Goal: Task Accomplishment & Management: Use online tool/utility

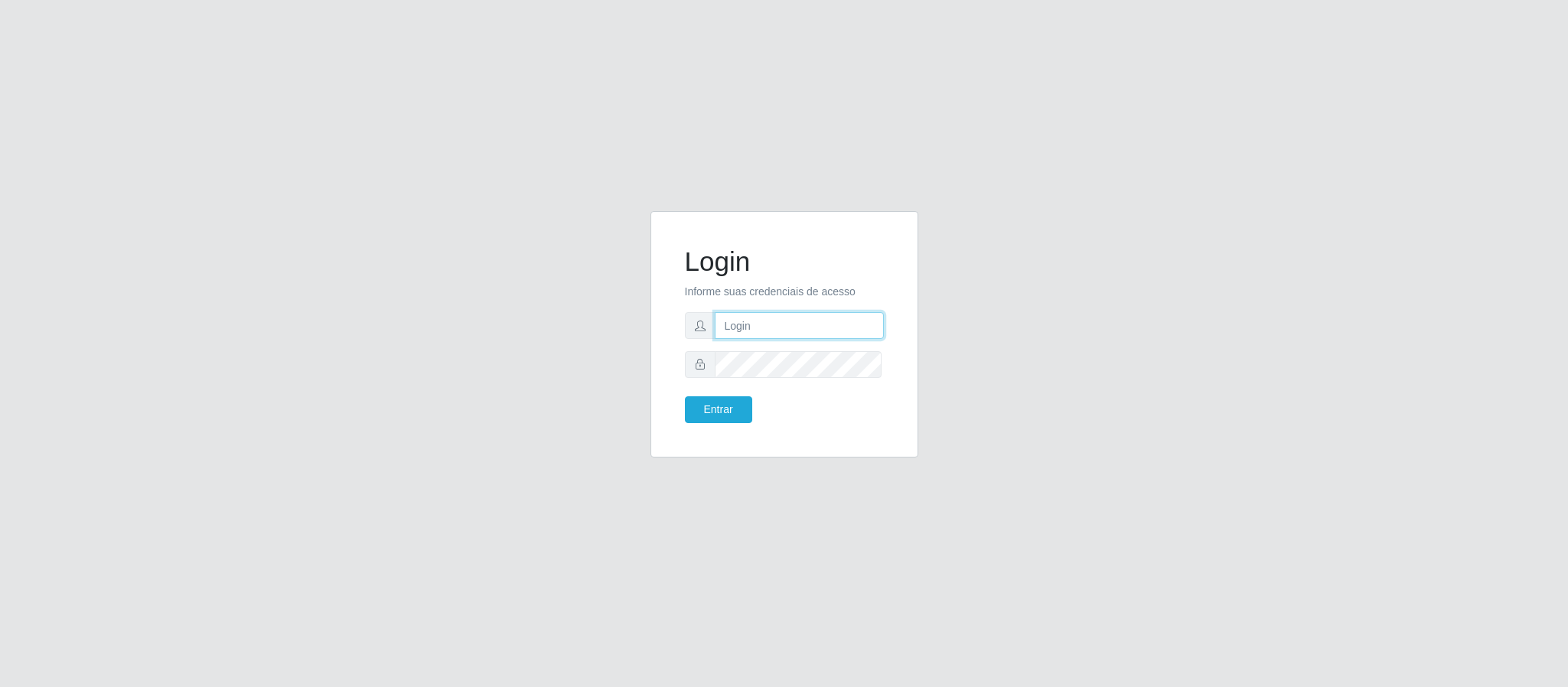
click at [738, 321] on input "text" at bounding box center [799, 326] width 169 height 27
type input "[PERSON_NAME].[PERSON_NAME]@queirozatacadao"
click at [685, 396] on button "Entrar" at bounding box center [718, 410] width 67 height 27
click at [733, 404] on button "Entrar" at bounding box center [718, 410] width 67 height 27
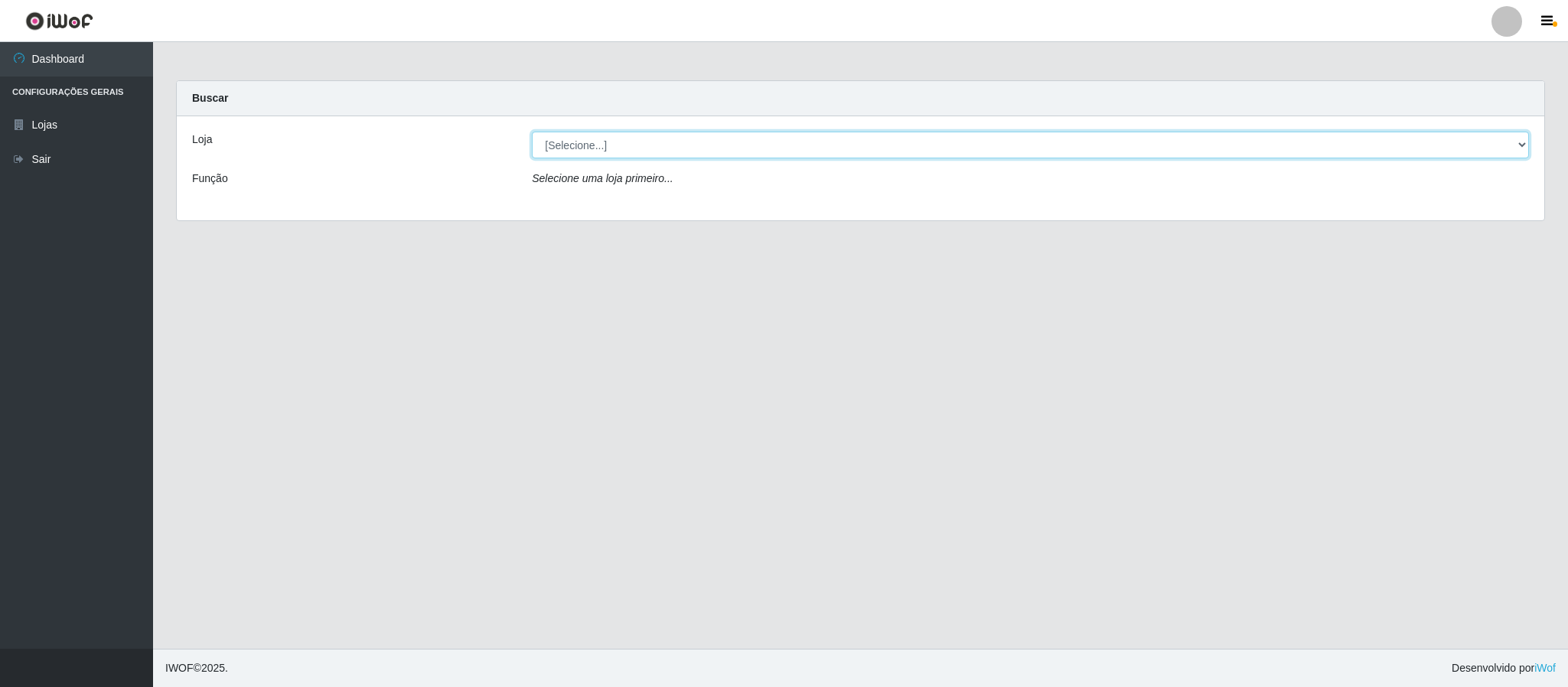
click at [1513, 143] on select "[Selecione...] Queiroz Atacadão - Coophab" at bounding box center [1030, 145] width 997 height 27
select select "463"
click at [532, 131] on select "[Selecione...] Queiroz Atacadão - Coophab" at bounding box center [1030, 145] width 997 height 27
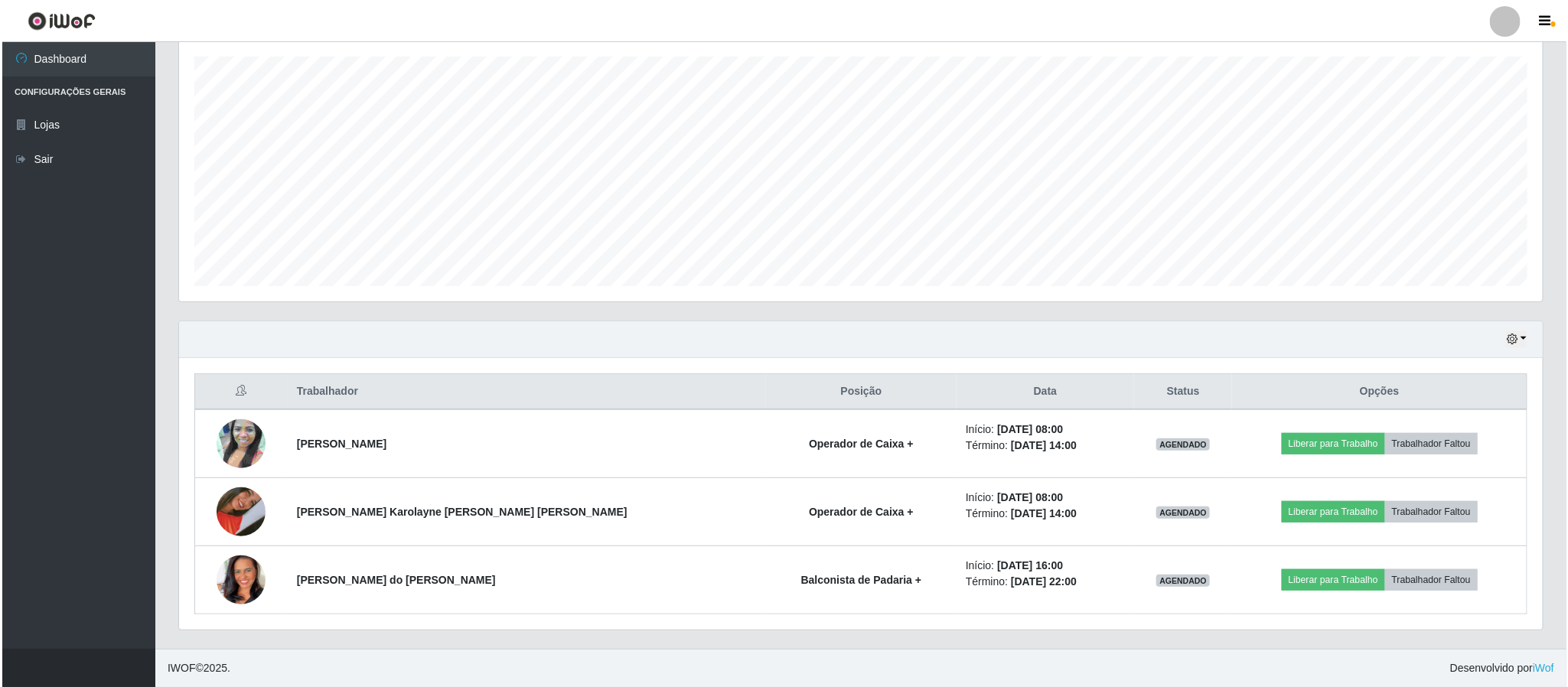
scroll to position [267, 0]
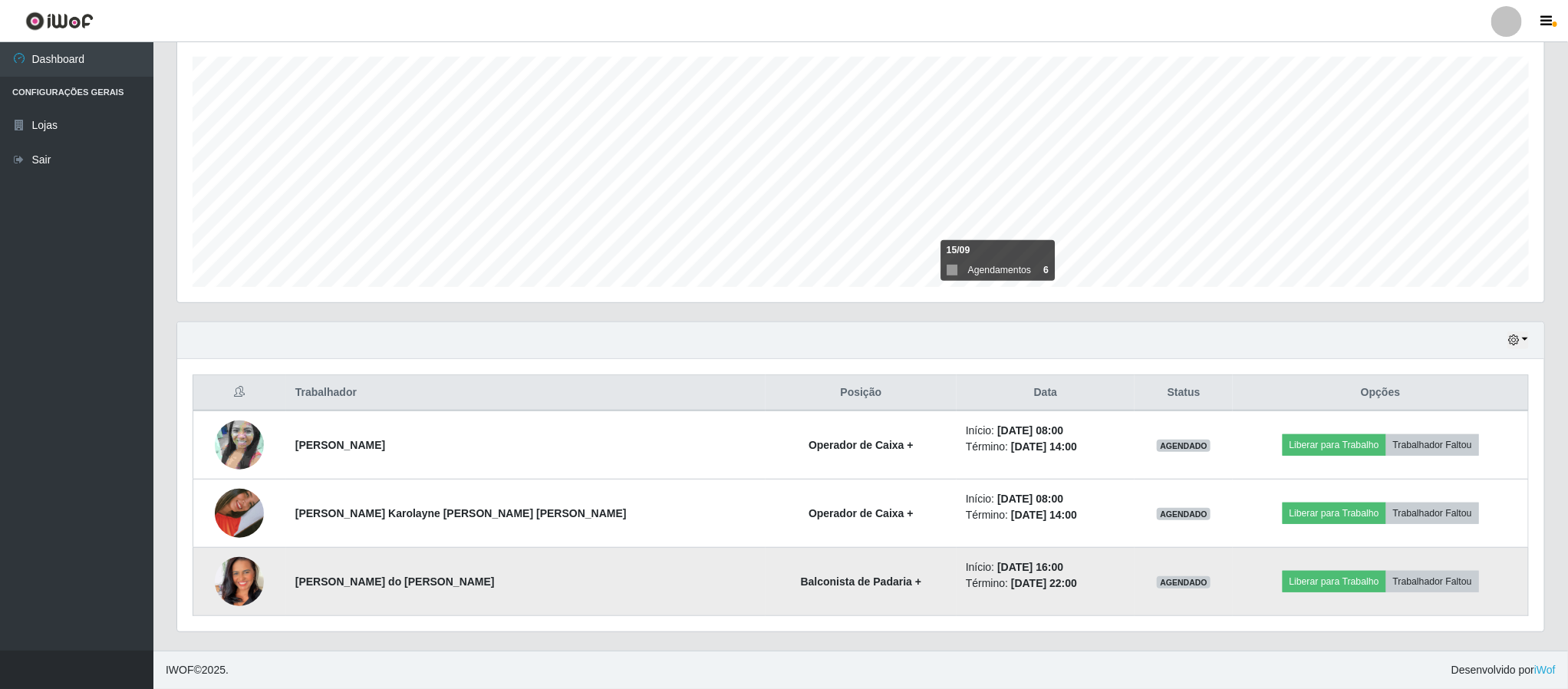
click at [254, 571] on img at bounding box center [239, 582] width 49 height 88
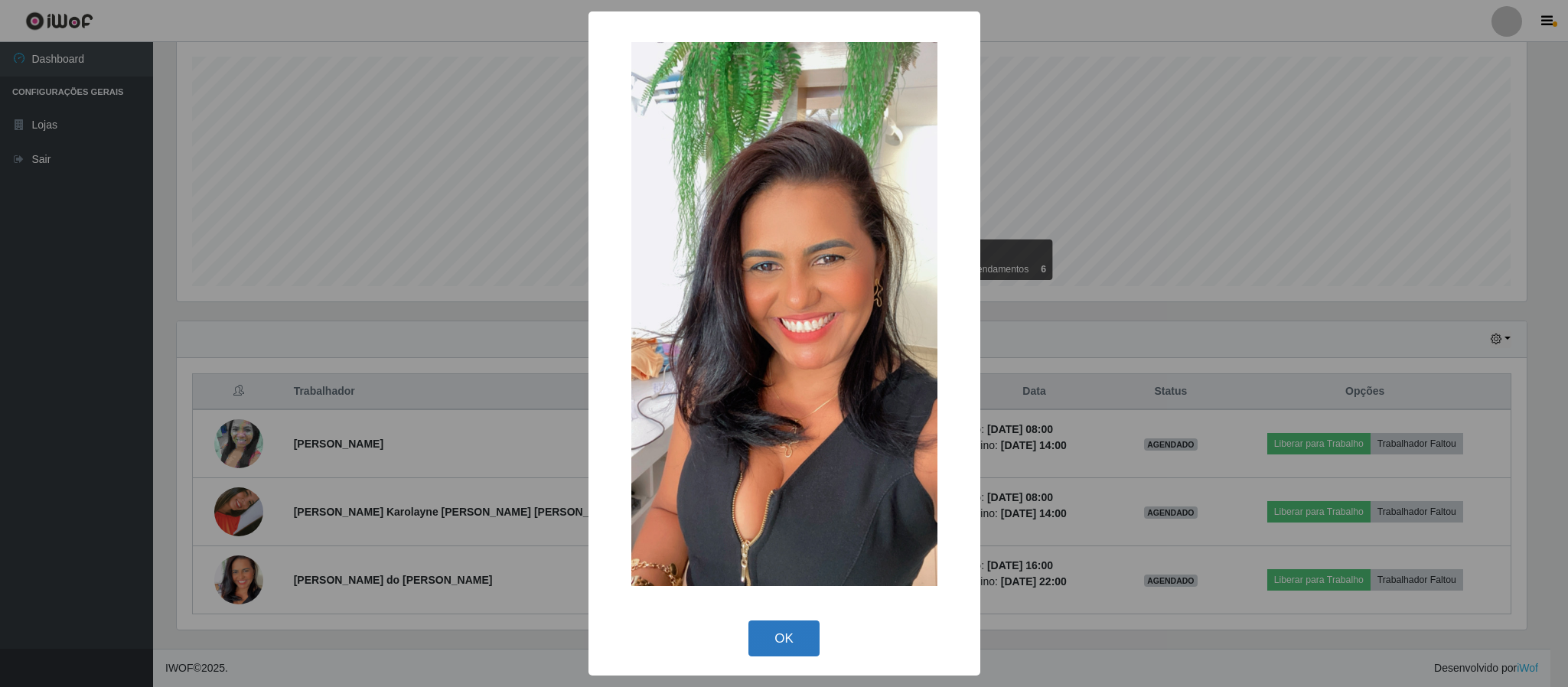
click at [774, 624] on button "OK" at bounding box center [784, 639] width 72 height 36
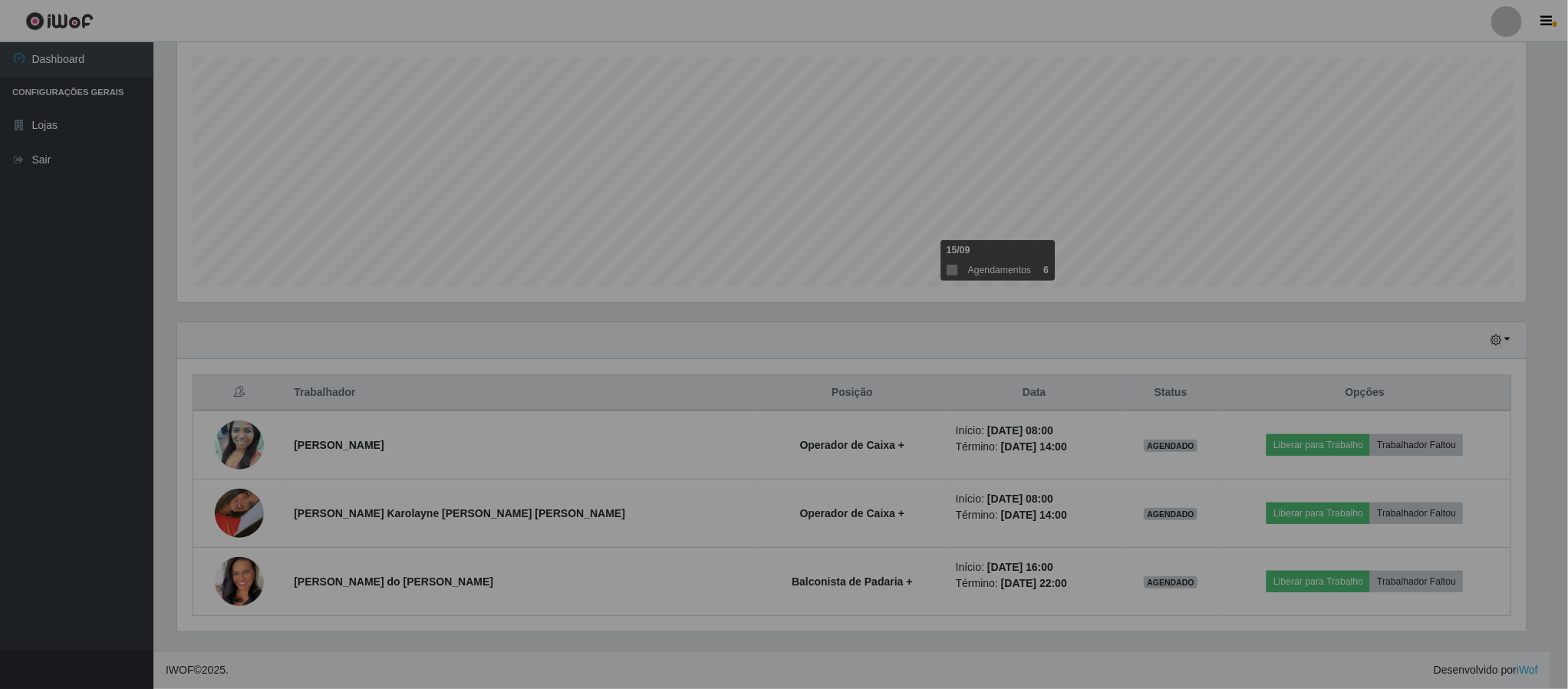
scroll to position [320, 1365]
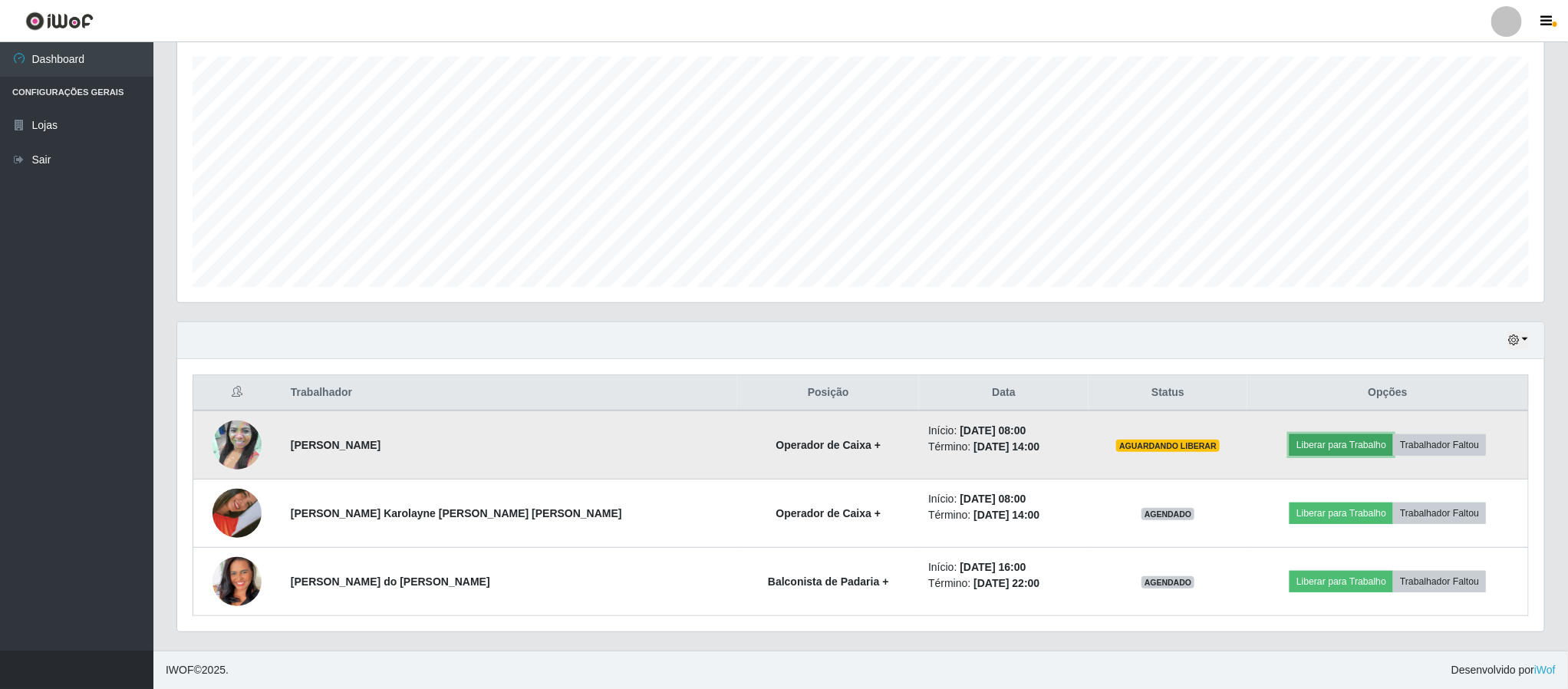
click at [1308, 452] on button "Liberar para Trabalho" at bounding box center [1340, 445] width 103 height 22
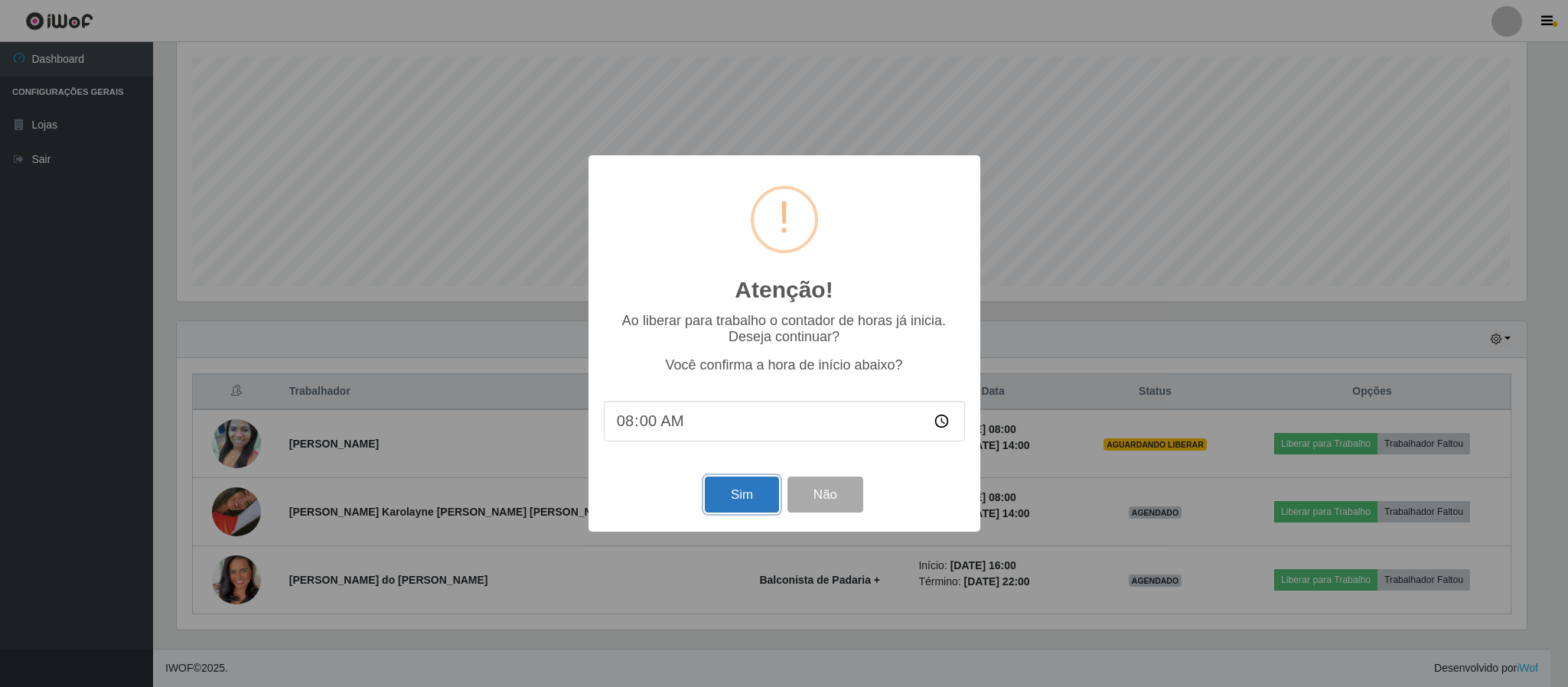
click at [760, 496] on button "Sim" at bounding box center [742, 495] width 74 height 36
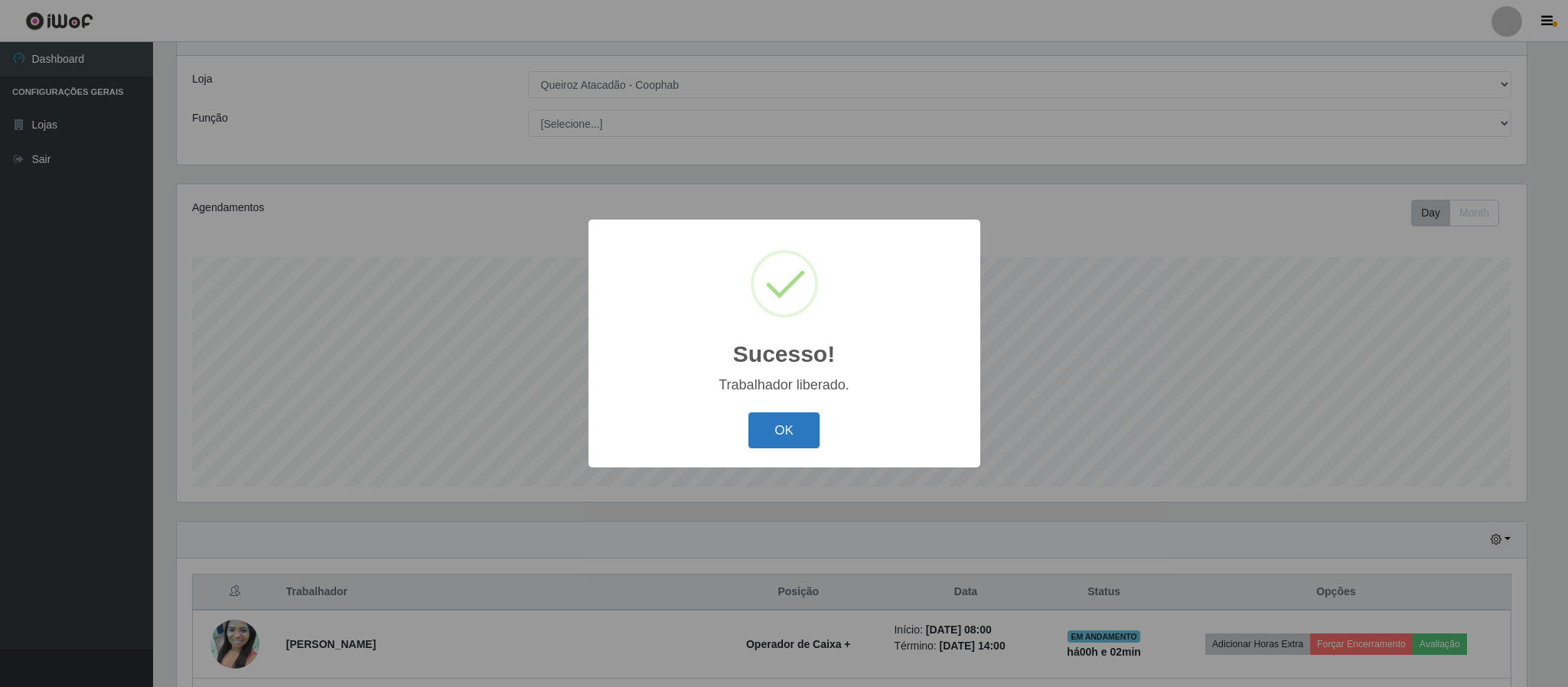
click at [795, 432] on button "OK" at bounding box center [784, 430] width 72 height 36
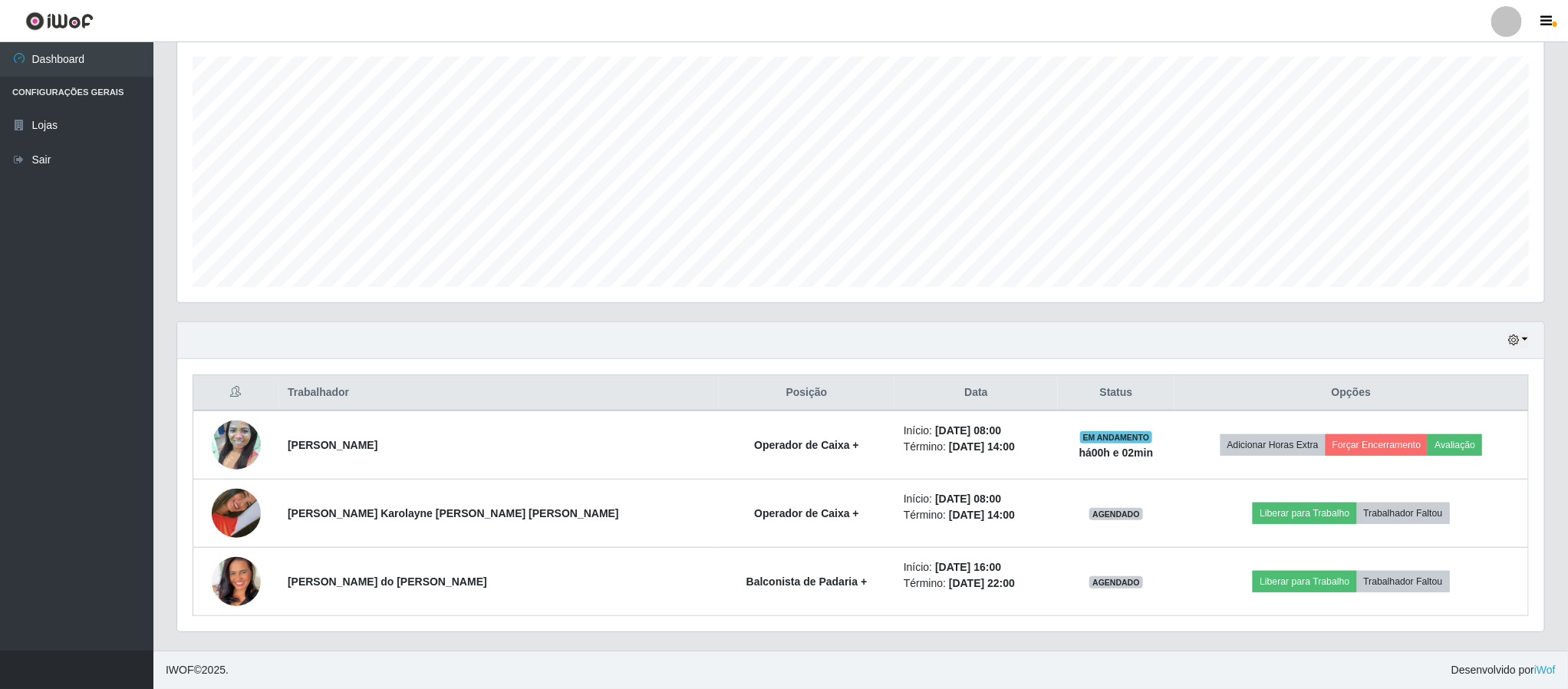
scroll to position [267, 0]
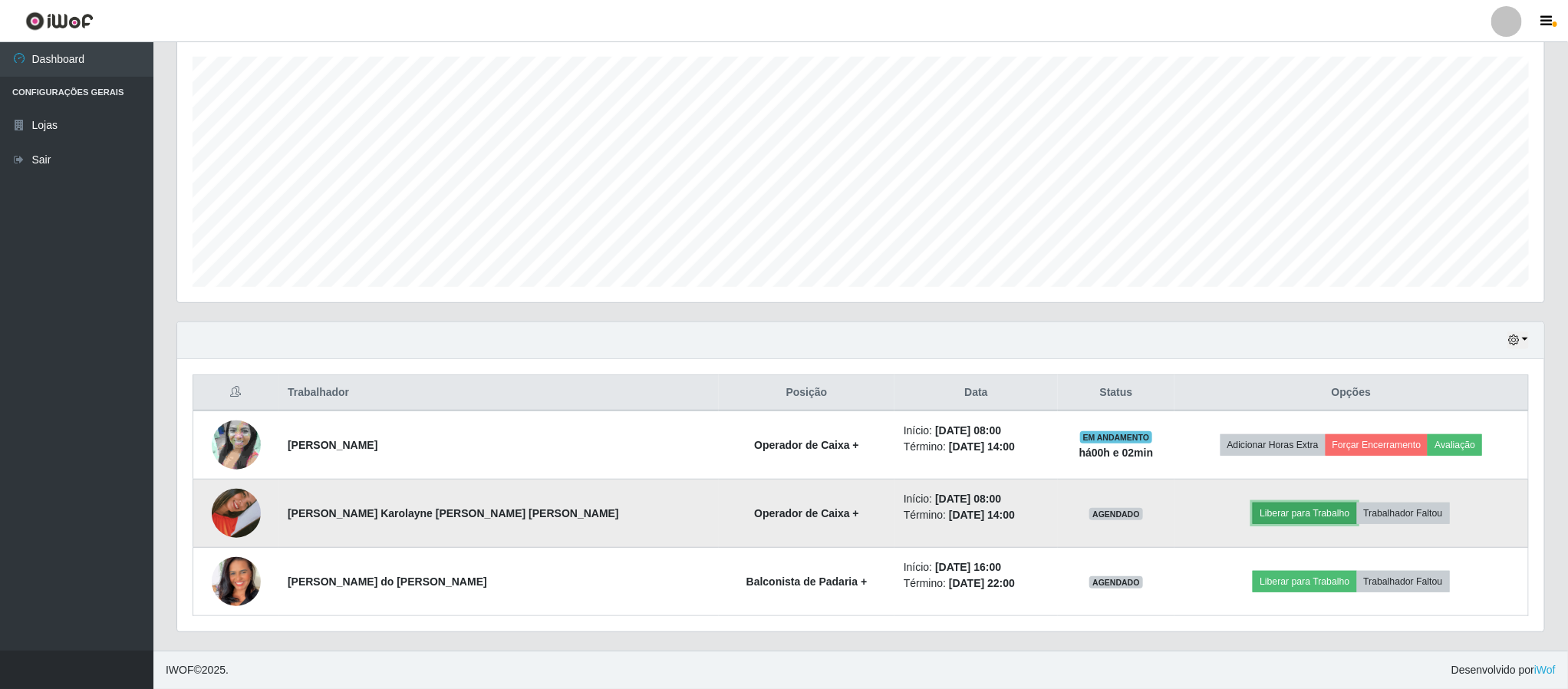
click at [1286, 521] on button "Liberar para Trabalho" at bounding box center [1304, 513] width 103 height 22
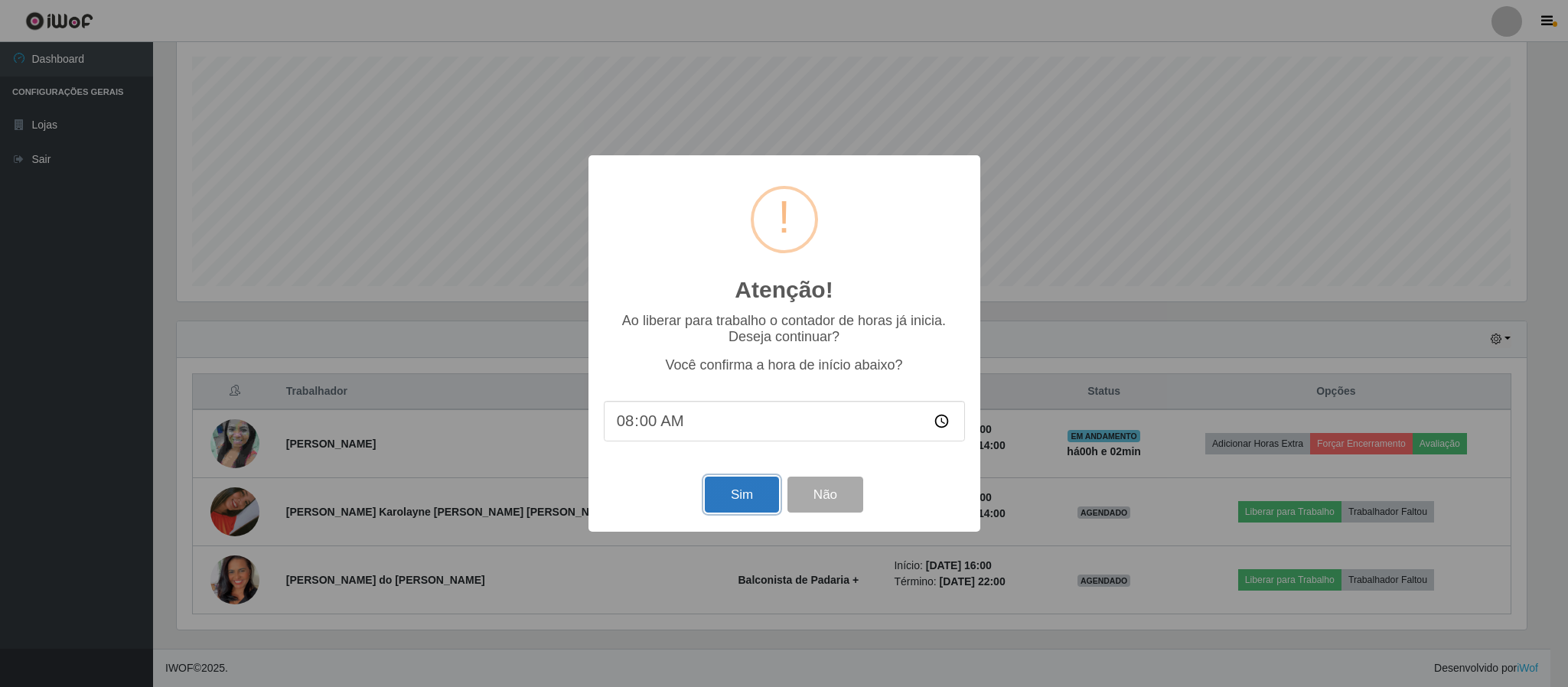
click at [742, 505] on button "Sim" at bounding box center [742, 495] width 74 height 36
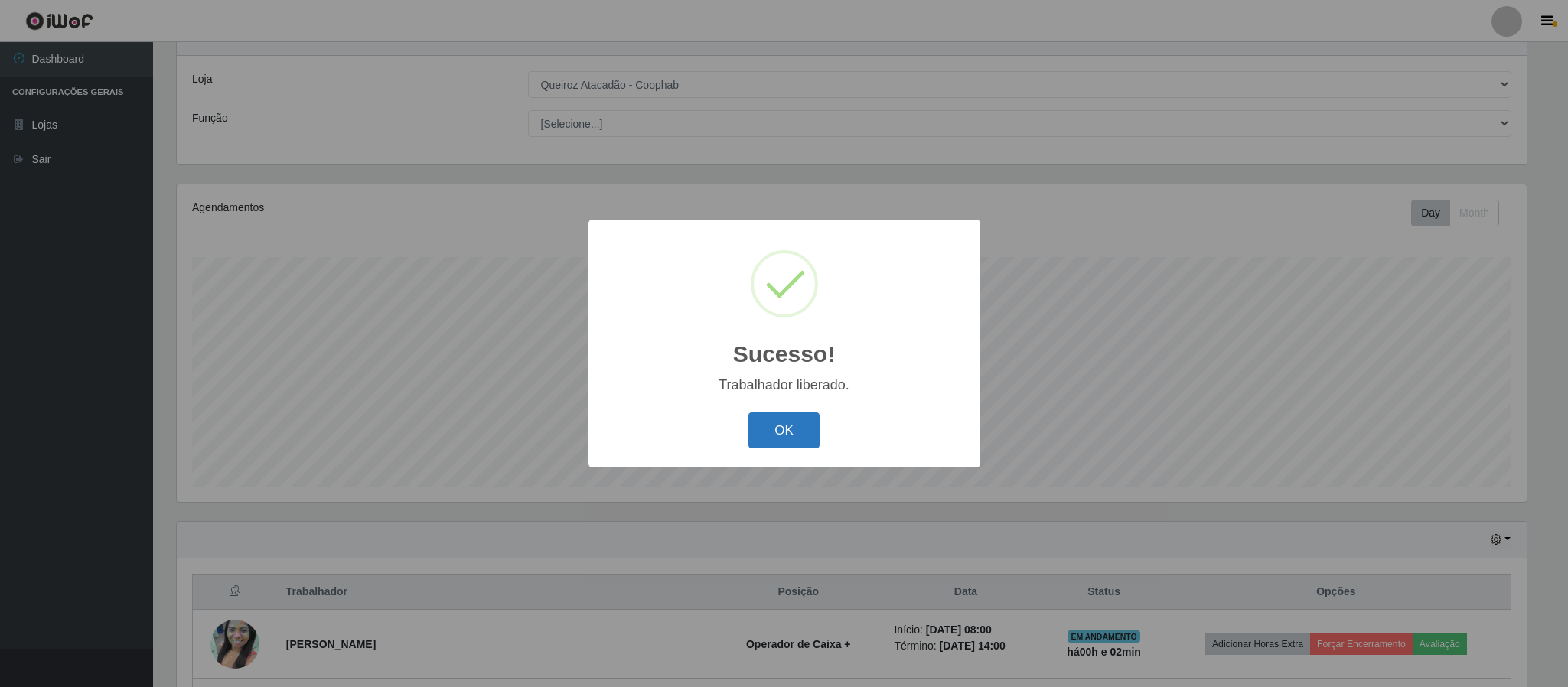
click at [791, 435] on button "OK" at bounding box center [784, 430] width 72 height 36
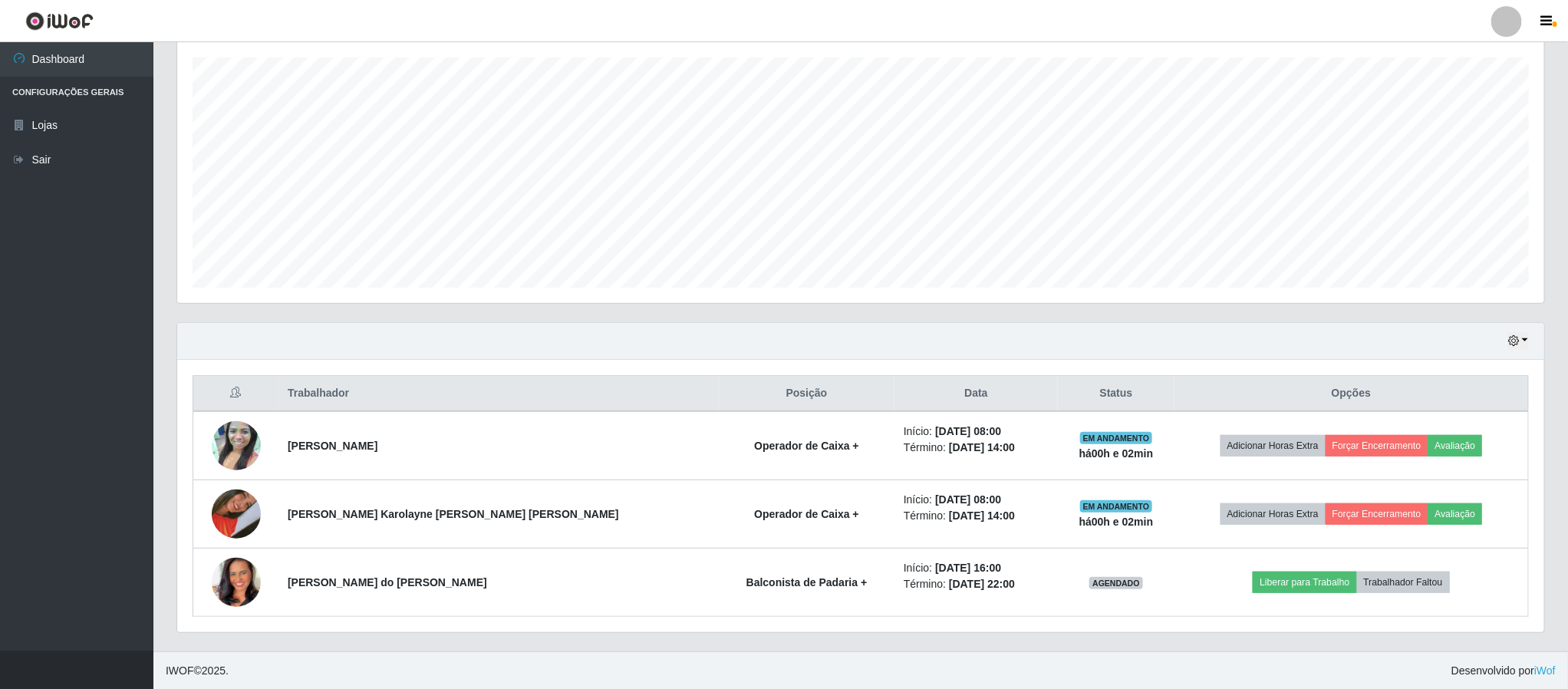
scroll to position [267, 0]
